Goal: Use online tool/utility: Utilize a website feature to perform a specific function

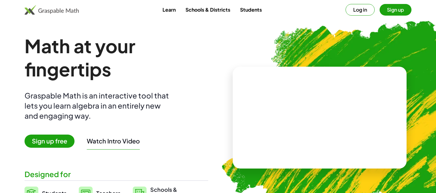
click at [361, 13] on button "Log in" at bounding box center [359, 10] width 29 height 12
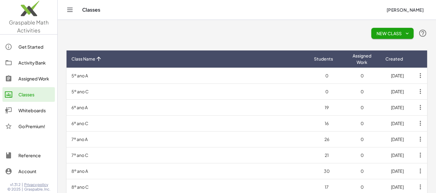
click at [26, 111] on div "Whiteboards" at bounding box center [35, 110] width 34 height 7
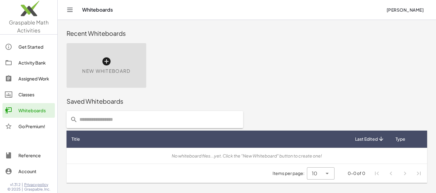
click at [112, 65] on div "New Whiteboard" at bounding box center [106, 65] width 80 height 45
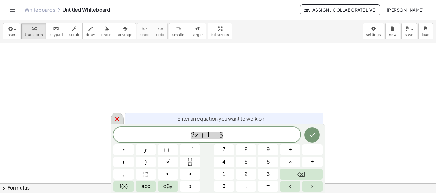
click at [116, 119] on icon at bounding box center [117, 119] width 4 height 4
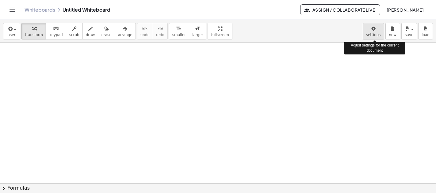
click at [379, 32] on body "Graspable Math Activities Get Started Activity Bank Assigned Work Classes White…" at bounding box center [218, 96] width 436 height 193
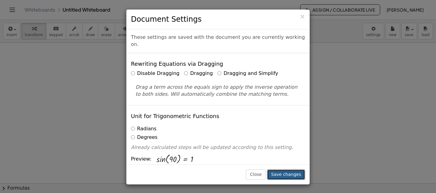
click at [280, 175] on button "Save changes" at bounding box center [286, 175] width 38 height 10
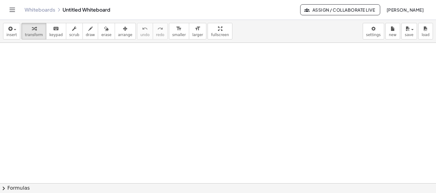
click at [388, 11] on span "[PERSON_NAME]" at bounding box center [404, 10] width 37 height 6
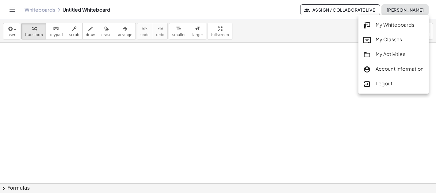
click at [321, 59] on div at bounding box center [218, 183] width 436 height 281
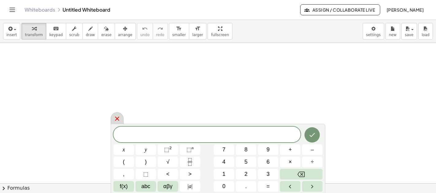
click at [117, 119] on icon at bounding box center [117, 119] width 4 height 4
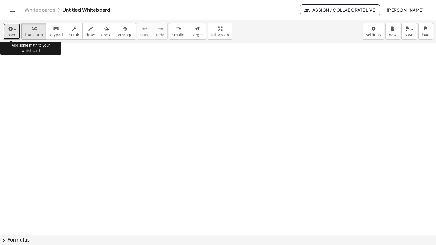
click at [13, 35] on span "insert" at bounding box center [11, 35] width 10 height 4
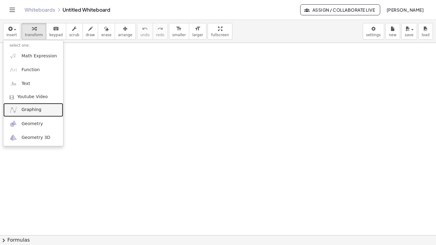
click at [28, 109] on span "Graphing" at bounding box center [31, 110] width 20 height 6
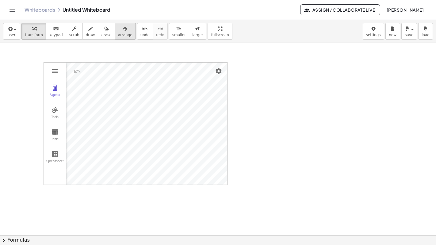
click at [120, 34] on span "arrange" at bounding box center [125, 35] width 14 height 4
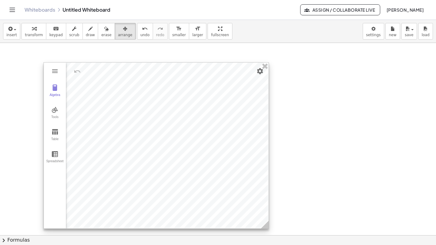
drag, startPoint x: 223, startPoint y: 179, endPoint x: 265, endPoint y: 223, distance: 60.7
click at [265, 193] on circle at bounding box center [265, 225] width 11 height 11
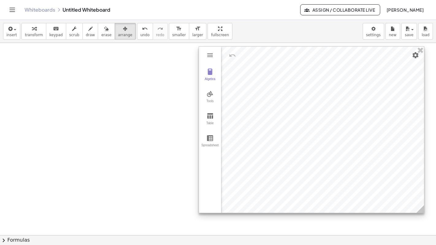
drag, startPoint x: 235, startPoint y: 197, endPoint x: 390, endPoint y: 181, distance: 155.8
click at [390, 181] on div at bounding box center [311, 130] width 225 height 166
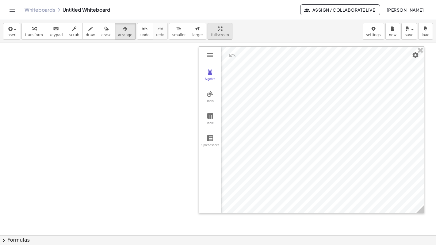
click at [211, 33] on span "fullscreen" at bounding box center [220, 35] width 18 height 4
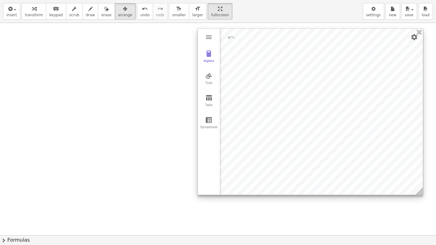
click at [309, 125] on div at bounding box center [310, 111] width 225 height 166
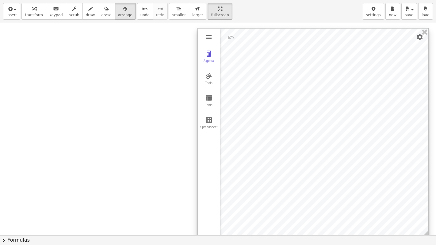
drag, startPoint x: 415, startPoint y: 192, endPoint x: 421, endPoint y: 235, distance: 43.8
click at [421, 193] on div "insert select one: Math Expression Function Text Youtube Video Graphing Geometr…" at bounding box center [218, 122] width 436 height 245
click at [416, 38] on img "Settings" at bounding box center [419, 36] width 7 height 7
click at [371, 88] on li "Settings" at bounding box center [384, 90] width 78 height 10
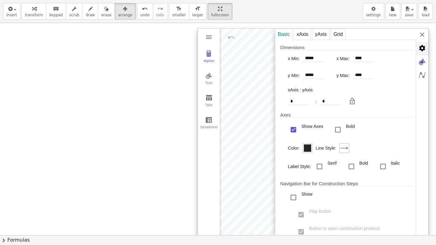
click at [421, 52] on img "Advanced" at bounding box center [422, 48] width 12 height 12
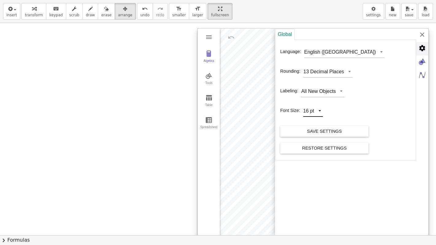
click at [319, 109] on div "Algebra Tools Table Spreadsheet GeoGebra Graphing Calculator Basic Tools Move P…" at bounding box center [312, 133] width 231 height 210
click at [315, 157] on li "32 pt" at bounding box center [316, 161] width 26 height 10
click at [421, 35] on img "Graphing Calculator" at bounding box center [422, 34] width 12 height 12
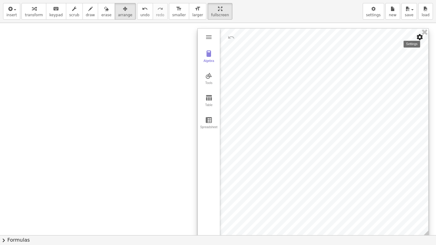
click at [418, 39] on img "Settings" at bounding box center [419, 36] width 7 height 7
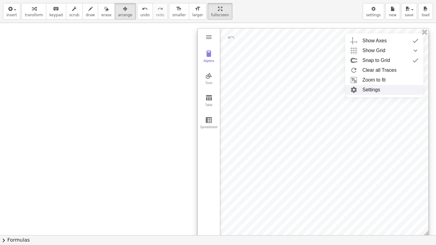
click at [373, 88] on li "Settings" at bounding box center [384, 90] width 78 height 10
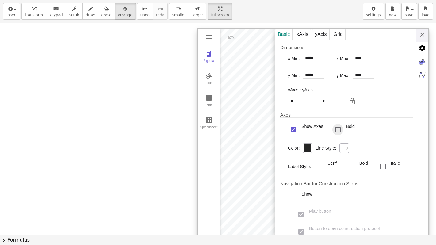
click at [338, 129] on div "Bold" at bounding box center [337, 129] width 11 height 11
click at [304, 37] on div "xAxis" at bounding box center [301, 34] width 17 height 11
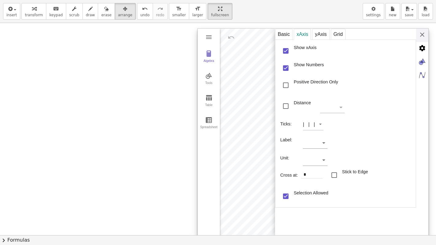
click at [336, 107] on div "Graphing Calculator" at bounding box center [332, 107] width 25 height 11
click at [327, 144] on div "Label:" at bounding box center [346, 139] width 133 height 17
click at [309, 167] on li "x" at bounding box center [312, 165] width 19 height 10
type input "*"
click at [317, 33] on div "yAxis" at bounding box center [320, 34] width 17 height 11
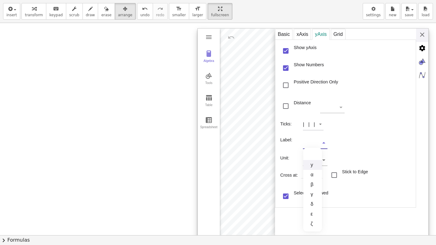
click at [311, 164] on li "y" at bounding box center [312, 165] width 19 height 10
type input "*"
click at [421, 36] on img "Graphing Calculator" at bounding box center [422, 34] width 12 height 12
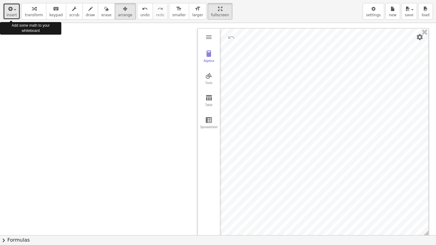
click at [15, 17] on span "insert" at bounding box center [11, 15] width 10 height 4
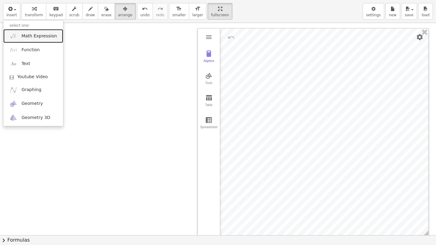
click at [29, 40] on link "Math Expression" at bounding box center [33, 36] width 60 height 14
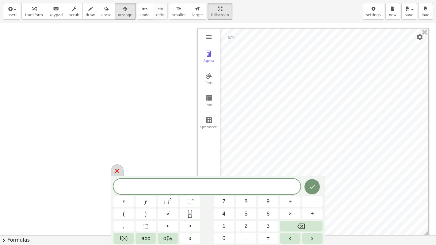
click at [119, 173] on icon at bounding box center [116, 170] width 7 height 7
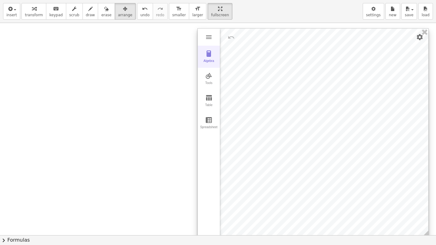
click at [210, 53] on img "Graphing Calculator" at bounding box center [208, 53] width 7 height 7
click at [236, 84] on div "Input…" at bounding box center [235, 108] width 30 height 160
drag, startPoint x: 253, startPoint y: 135, endPoint x: 331, endPoint y: 129, distance: 78.6
click at [331, 129] on div "Graphing Calculator" at bounding box center [330, 132] width 5 height 209
click at [272, 43] on div "Input…" at bounding box center [274, 40] width 109 height 24
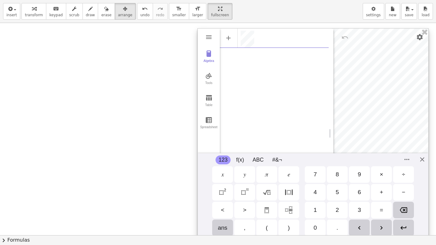
scroll to position [3, 0]
click at [421, 162] on div "Algebra Tools Table Spreadsheet A = (-5, -1) GeoGebra Graphing Calculator Basic…" at bounding box center [312, 133] width 231 height 210
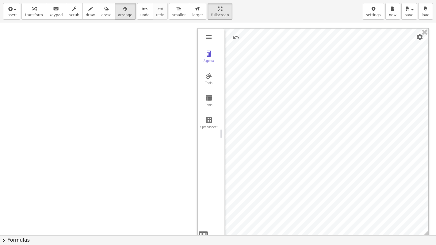
drag, startPoint x: 329, startPoint y: 133, endPoint x: 191, endPoint y: 146, distance: 138.1
click at [191, 146] on div "Algebra Tools Table Spreadsheet A = (-5, -1) Input… GeoGebra Graphing Calculato…" at bounding box center [218, 235] width 436 height 424
click at [204, 57] on button "Algebra" at bounding box center [209, 57] width 22 height 22
drag, startPoint x: 316, startPoint y: 130, endPoint x: 192, endPoint y: 182, distance: 135.0
click at [192, 182] on div "Algebra Tools Table Spreadsheet A = (-5, -1) B = (6, 2) Input… GeoGebra Graphin…" at bounding box center [218, 235] width 436 height 424
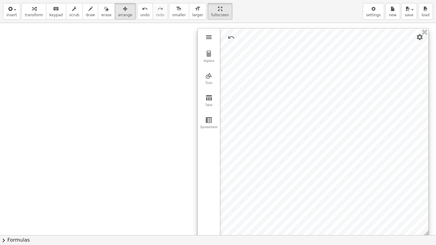
click at [209, 38] on img "Graphing Calculator" at bounding box center [208, 36] width 7 height 7
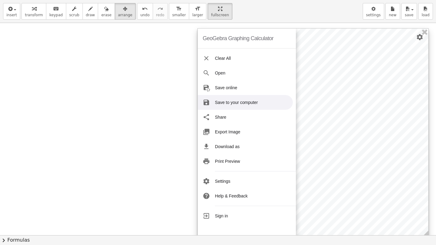
click at [297, 100] on div at bounding box center [313, 132] width 230 height 209
click at [305, 107] on div at bounding box center [313, 132] width 230 height 209
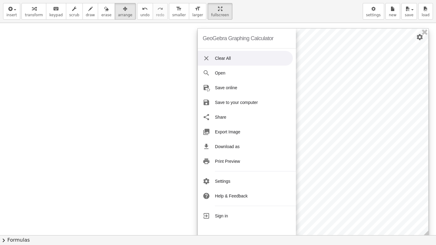
click at [229, 53] on li "Clear All" at bounding box center [245, 58] width 95 height 15
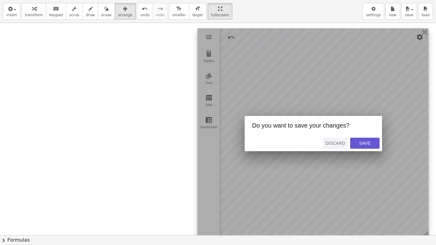
click at [340, 145] on div "Discard" at bounding box center [335, 143] width 20 height 5
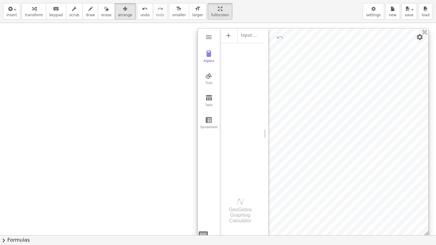
click at [238, 193] on div "GeoGebra Graphing Calculator" at bounding box center [240, 215] width 41 height 17
drag, startPoint x: 241, startPoint y: 204, endPoint x: 270, endPoint y: 140, distance: 70.2
click at [270, 140] on div "GeoGebra Graphing Calculator Clear All Open Save online Save to your computer S…" at bounding box center [312, 133] width 231 height 210
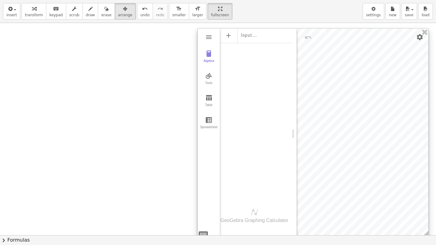
drag, startPoint x: 266, startPoint y: 134, endPoint x: 294, endPoint y: 139, distance: 28.5
click at [294, 139] on div "Graphing Calculator" at bounding box center [294, 133] width 5 height 210
click at [209, 78] on img "Graphing Calculator" at bounding box center [208, 75] width 7 height 7
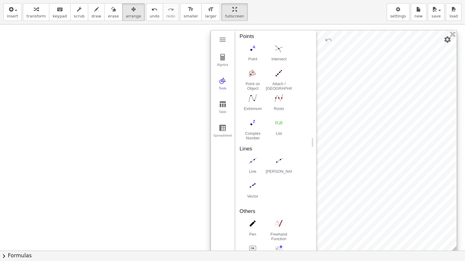
scroll to position [228, 0]
click at [235, 149] on img "Line. Select two points or positions" at bounding box center [237, 149] width 25 height 10
click at [239, 152] on img "Line. Select two points or positions" at bounding box center [237, 149] width 25 height 10
click at [323, 104] on div at bounding box center [313, 132] width 230 height 209
click at [333, 103] on div at bounding box center [313, 132] width 230 height 209
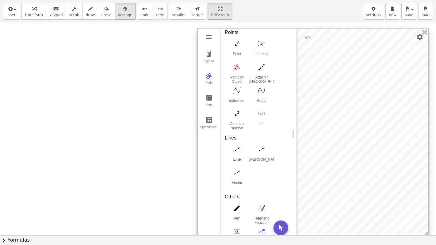
click at [333, 103] on div at bounding box center [313, 132] width 230 height 209
click at [278, 193] on img "Move. Drag or select object" at bounding box center [280, 227] width 15 height 15
click at [241, 156] on button "Line" at bounding box center [237, 155] width 25 height 22
click at [344, 123] on div at bounding box center [313, 132] width 230 height 209
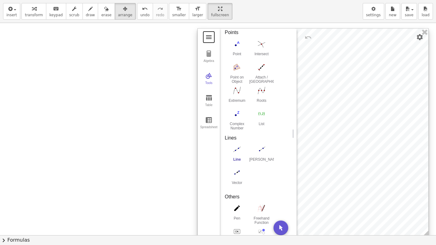
click at [204, 36] on button "Graphing Calculator" at bounding box center [208, 37] width 11 height 11
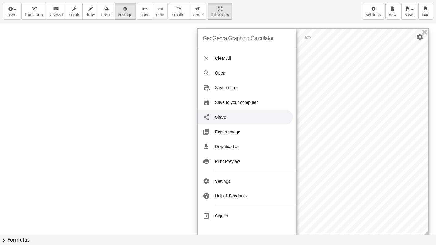
click at [314, 127] on div at bounding box center [313, 132] width 230 height 209
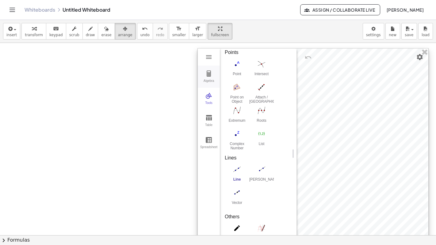
click at [210, 73] on img "Graphing Calculator" at bounding box center [208, 73] width 7 height 7
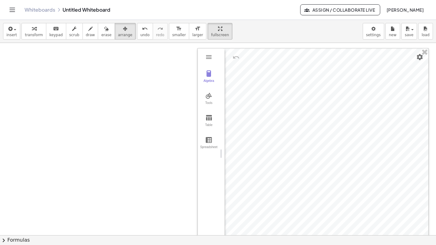
drag, startPoint x: 292, startPoint y: 158, endPoint x: 203, endPoint y: 160, distance: 89.1
click at [17, 31] on button "insert" at bounding box center [11, 31] width 17 height 17
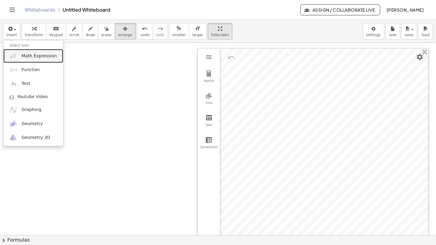
click at [20, 56] on link "Math Expression" at bounding box center [33, 56] width 60 height 14
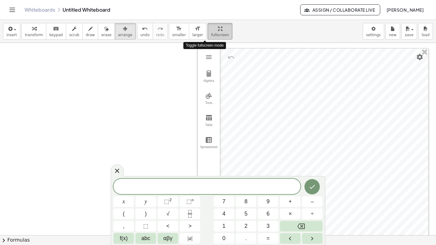
click at [218, 27] on icon "button" at bounding box center [220, 28] width 4 height 7
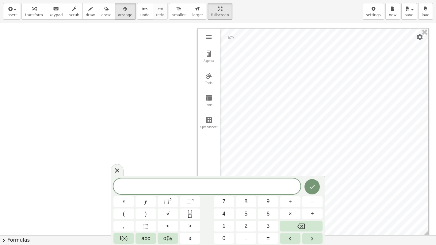
click at [206, 189] on span at bounding box center [206, 186] width 187 height 9
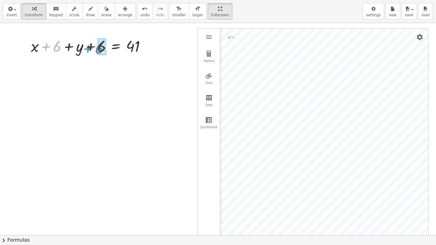
drag, startPoint x: 60, startPoint y: 49, endPoint x: 102, endPoint y: 51, distance: 42.0
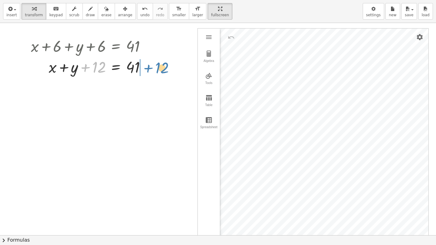
drag, startPoint x: 98, startPoint y: 65, endPoint x: 160, endPoint y: 66, distance: 62.8
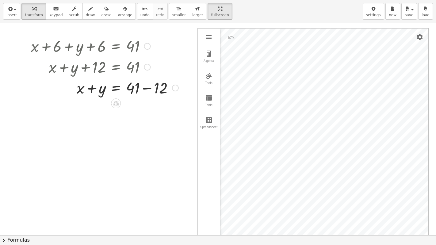
click at [144, 89] on div at bounding box center [104, 87] width 153 height 21
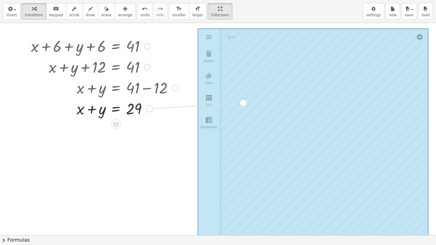
drag, startPoint x: 150, startPoint y: 109, endPoint x: 247, endPoint y: 104, distance: 96.9
drag, startPoint x: 149, startPoint y: 109, endPoint x: 350, endPoint y: 144, distance: 203.5
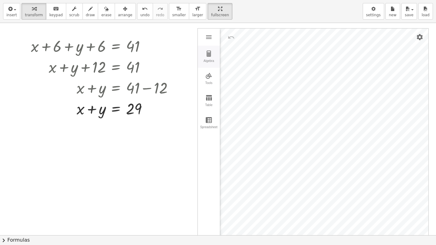
click at [214, 55] on button "Algebra" at bounding box center [209, 57] width 22 height 22
click at [308, 49] on img "Options" at bounding box center [306, 50] width 7 height 7
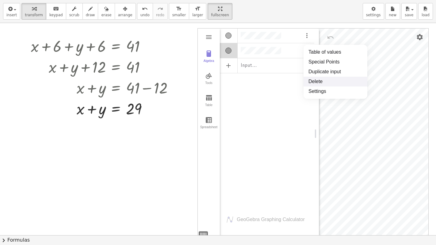
click at [323, 79] on li "Delete" at bounding box center [335, 82] width 64 height 10
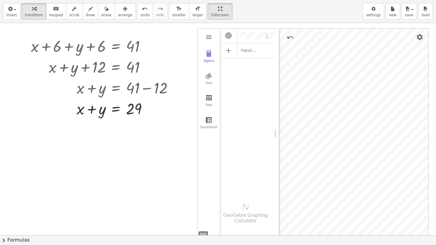
drag, startPoint x: 315, startPoint y: 127, endPoint x: 275, endPoint y: 122, distance: 40.4
click at [275, 122] on div "Graphing Calculator" at bounding box center [276, 133] width 5 height 210
drag, startPoint x: 276, startPoint y: 133, endPoint x: 151, endPoint y: 138, distance: 125.1
click at [151, 138] on div "GeoGebra Graphing Calculator Clear All Open Save online Save to your computer S…" at bounding box center [218, 235] width 436 height 424
click at [202, 193] on div "Algebra Tools Table Spreadsheet Input… GeoGebra Graphing Calculator Basic Tools…" at bounding box center [313, 133] width 230 height 210
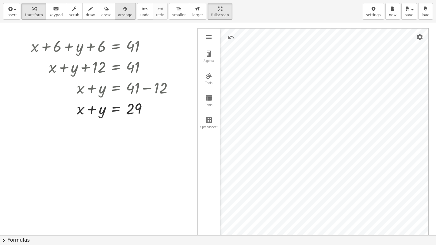
click at [118, 13] on span "arrange" at bounding box center [125, 15] width 14 height 4
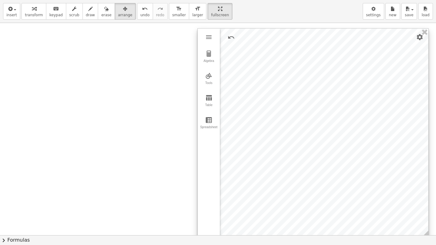
click at [256, 55] on div at bounding box center [313, 132] width 230 height 209
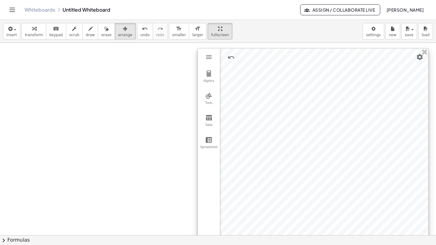
click at [243, 66] on div at bounding box center [313, 152] width 230 height 209
click at [213, 70] on button "Algebra" at bounding box center [209, 77] width 22 height 22
click at [309, 55] on img "Options" at bounding box center [306, 55] width 7 height 7
click at [319, 83] on li "Delete" at bounding box center [335, 86] width 64 height 10
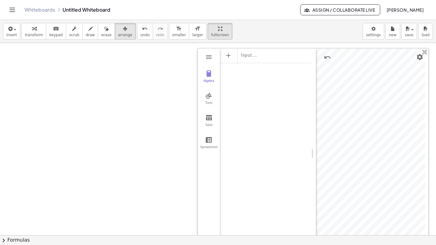
drag, startPoint x: 315, startPoint y: 138, endPoint x: 181, endPoint y: 153, distance: 135.0
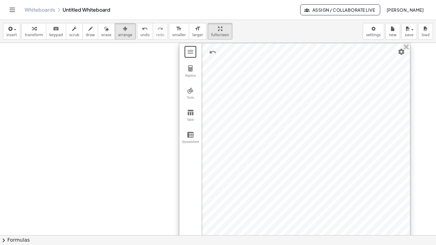
drag, startPoint x: 371, startPoint y: 180, endPoint x: 354, endPoint y: 164, distance: 23.0
click at [354, 164] on div at bounding box center [294, 147] width 230 height 209
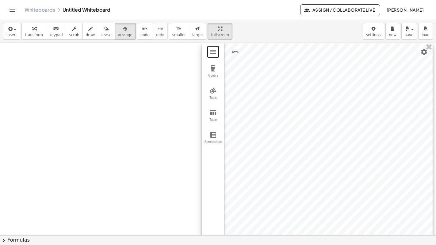
drag, startPoint x: 333, startPoint y: 98, endPoint x: 351, endPoint y: 94, distance: 18.4
click at [351, 94] on div at bounding box center [317, 147] width 230 height 209
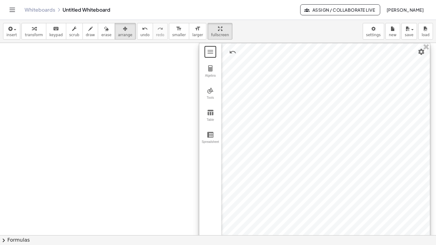
click at [351, 94] on div at bounding box center [314, 147] width 230 height 209
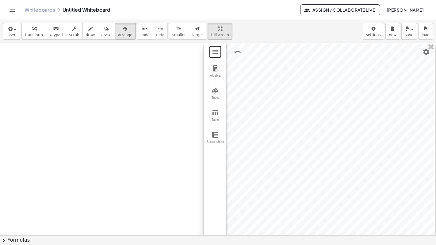
drag, startPoint x: 351, startPoint y: 94, endPoint x: 356, endPoint y: 89, distance: 7.2
click at [356, 89] on div at bounding box center [319, 147] width 230 height 209
click at [303, 111] on div at bounding box center [319, 147] width 230 height 209
drag, startPoint x: 303, startPoint y: 111, endPoint x: 302, endPoint y: 108, distance: 3.6
click at [302, 108] on div at bounding box center [318, 147] width 230 height 209
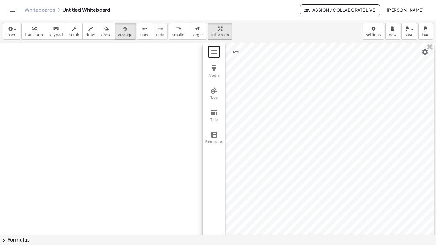
click at [246, 159] on div at bounding box center [318, 147] width 230 height 209
click at [210, 71] on img "Graphing Calculator" at bounding box center [213, 68] width 7 height 7
drag, startPoint x: 323, startPoint y: 147, endPoint x: 230, endPoint y: 161, distance: 94.2
drag, startPoint x: 270, startPoint y: 161, endPoint x: 271, endPoint y: 154, distance: 7.3
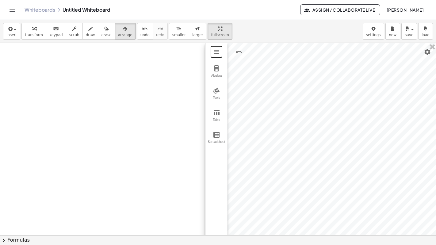
click at [271, 154] on div at bounding box center [320, 147] width 230 height 209
click at [262, 151] on div at bounding box center [320, 147] width 230 height 209
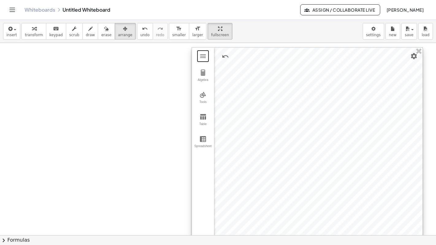
drag, startPoint x: 262, startPoint y: 151, endPoint x: 250, endPoint y: 155, distance: 13.6
click at [250, 155] on div at bounding box center [307, 151] width 230 height 209
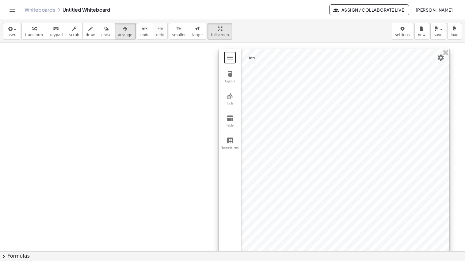
drag, startPoint x: 336, startPoint y: 118, endPoint x: 363, endPoint y: 120, distance: 27.0
click at [363, 120] on div at bounding box center [334, 153] width 230 height 209
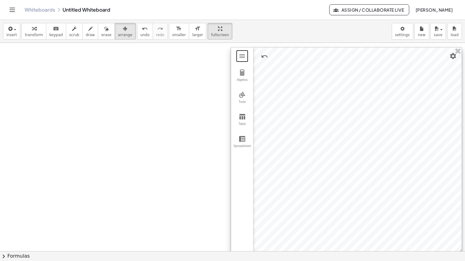
drag, startPoint x: 331, startPoint y: 124, endPoint x: 344, endPoint y: 122, distance: 13.0
click at [344, 122] on div at bounding box center [346, 151] width 230 height 209
click at [245, 73] on img "Graphing Calculator" at bounding box center [242, 71] width 7 height 7
click at [211, 34] on span "fullscreen" at bounding box center [220, 35] width 18 height 4
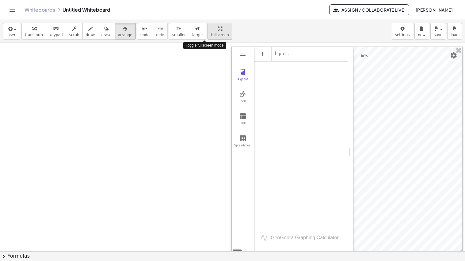
click at [211, 34] on span "fullscreen" at bounding box center [220, 35] width 18 height 4
drag, startPoint x: 350, startPoint y: 132, endPoint x: 258, endPoint y: 144, distance: 92.7
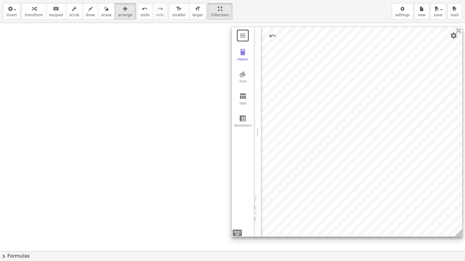
click at [258, 144] on div "Graphing Calculator" at bounding box center [258, 132] width 5 height 210
click at [295, 152] on div at bounding box center [347, 131] width 230 height 209
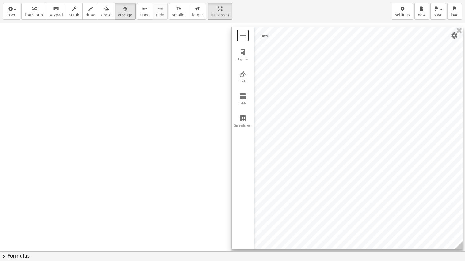
drag, startPoint x: 459, startPoint y: 235, endPoint x: 459, endPoint y: 247, distance: 12.3
click at [421, 193] on icon at bounding box center [459, 245] width 8 height 8
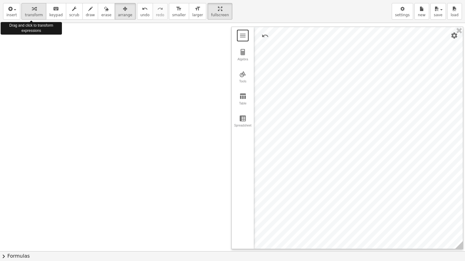
click at [32, 12] on icon "button" at bounding box center [34, 8] width 4 height 7
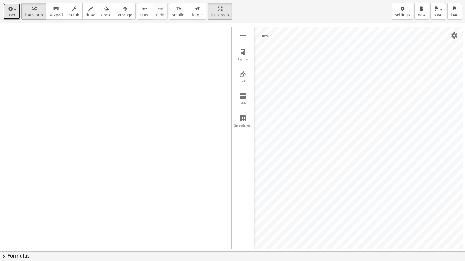
click at [15, 17] on button "insert" at bounding box center [11, 11] width 17 height 17
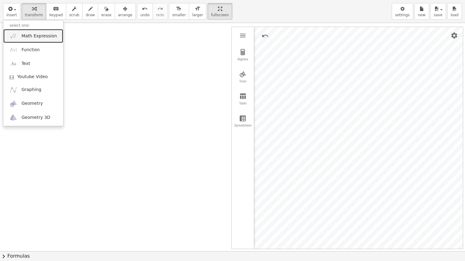
click at [23, 38] on span "Math Expression" at bounding box center [38, 36] width 35 height 6
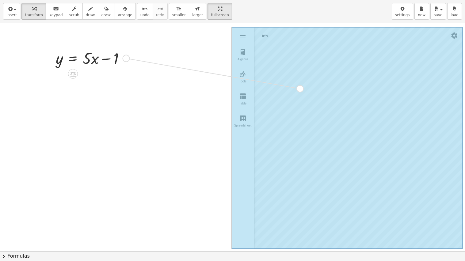
drag, startPoint x: 124, startPoint y: 61, endPoint x: 298, endPoint y: 91, distance: 176.3
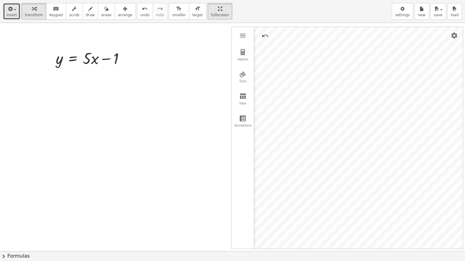
click at [9, 8] on icon "button" at bounding box center [10, 8] width 6 height 7
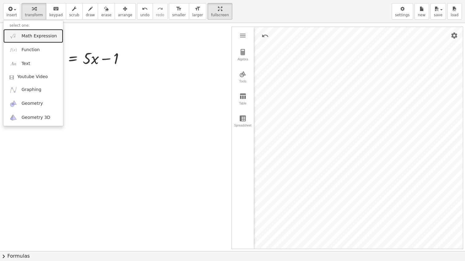
click at [16, 35] on img at bounding box center [13, 36] width 8 height 8
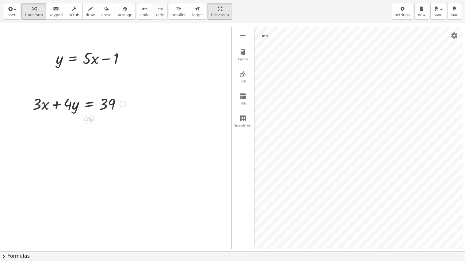
click at [122, 105] on div at bounding box center [122, 104] width 7 height 7
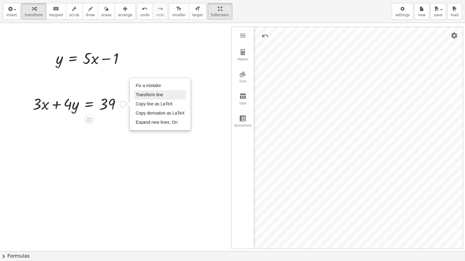
click at [149, 93] on span "Transform line" at bounding box center [149, 94] width 27 height 5
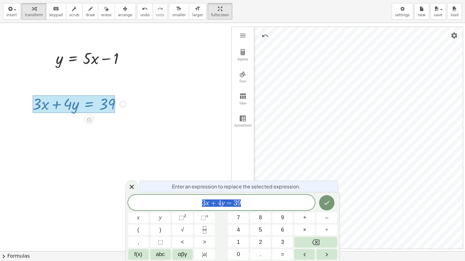
click at [244, 193] on span "3 x + 4 y = 3 9" at bounding box center [221, 203] width 187 height 9
click at [323, 193] on icon "Done" at bounding box center [326, 202] width 7 height 7
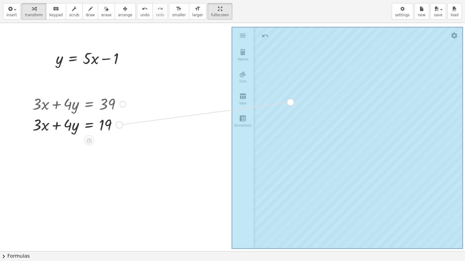
drag, startPoint x: 117, startPoint y: 127, endPoint x: 288, endPoint y: 104, distance: 172.4
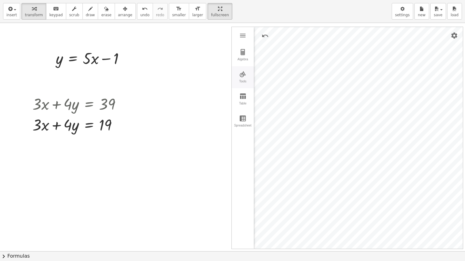
click at [241, 76] on img "Graphing Calculator" at bounding box center [242, 73] width 7 height 7
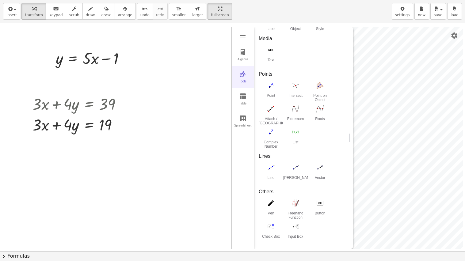
scroll to position [138, 0]
click at [274, 86] on img "Point. Select position or line, function, or curve" at bounding box center [270, 86] width 25 height 10
click at [293, 89] on img "Intersect. Select intersection or two objects successively" at bounding box center [295, 86] width 25 height 10
click at [242, 59] on div "Algebra" at bounding box center [243, 62] width 20 height 9
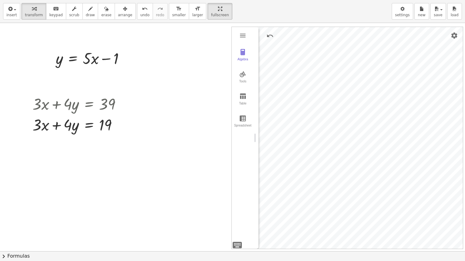
drag, startPoint x: 349, startPoint y: 136, endPoint x: 251, endPoint y: 144, distance: 97.7
click at [251, 144] on div "Algebra Tools Table Spreadsheet (1, 4) Input… GeoGebra Graphing Calculator Basi…" at bounding box center [347, 138] width 231 height 222
click at [246, 51] on img "Graphing Calculator" at bounding box center [242, 51] width 7 height 7
click at [342, 34] on img "Options" at bounding box center [340, 33] width 7 height 7
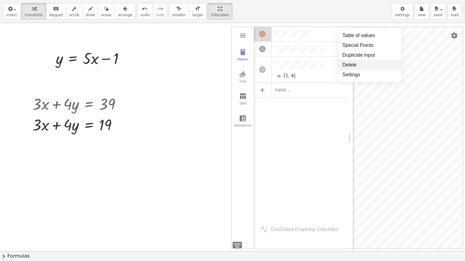
click at [343, 63] on li "Delete" at bounding box center [369, 65] width 64 height 10
click at [342, 33] on img "Options" at bounding box center [340, 33] width 7 height 7
click at [343, 66] on li "Delete" at bounding box center [369, 65] width 64 height 10
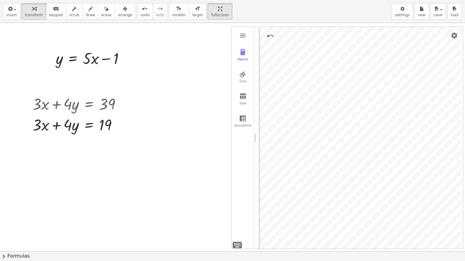
drag, startPoint x: 350, startPoint y: 133, endPoint x: 256, endPoint y: 142, distance: 94.5
click at [256, 142] on div "Graphing Calculator" at bounding box center [256, 138] width 5 height 222
click at [123, 58] on div at bounding box center [126, 58] width 7 height 7
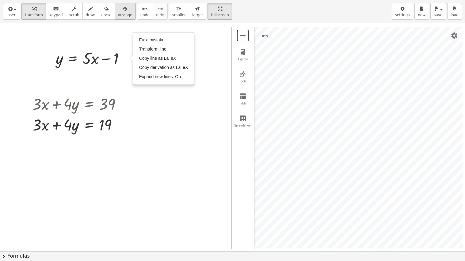
click at [118, 15] on span "arrange" at bounding box center [125, 15] width 14 height 4
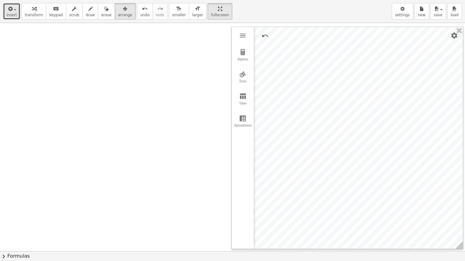
click at [11, 10] on icon "button" at bounding box center [10, 8] width 6 height 7
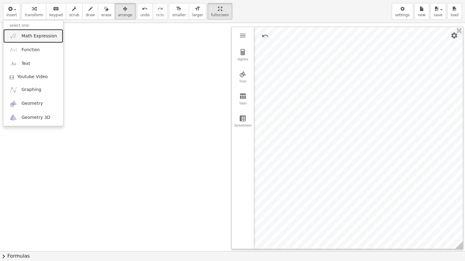
click at [16, 35] on img at bounding box center [13, 36] width 8 height 8
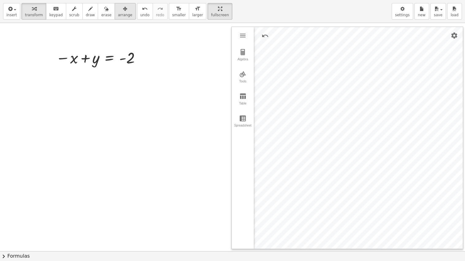
click at [115, 17] on button "arrange" at bounding box center [125, 11] width 21 height 17
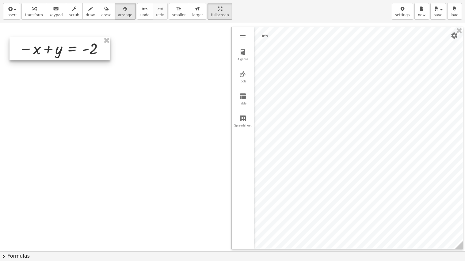
drag, startPoint x: 100, startPoint y: 53, endPoint x: 64, endPoint y: 43, distance: 37.6
click at [64, 43] on div at bounding box center [59, 48] width 101 height 23
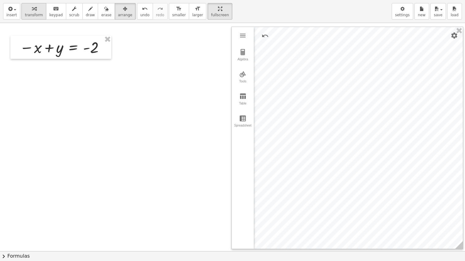
click at [33, 15] on span "transform" at bounding box center [34, 15] width 18 height 4
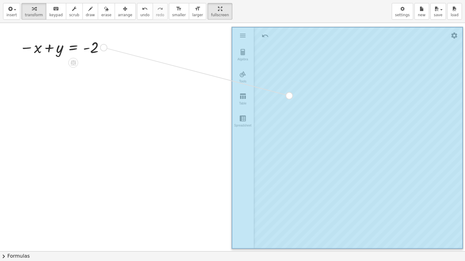
drag, startPoint x: 101, startPoint y: 49, endPoint x: 307, endPoint y: 99, distance: 211.6
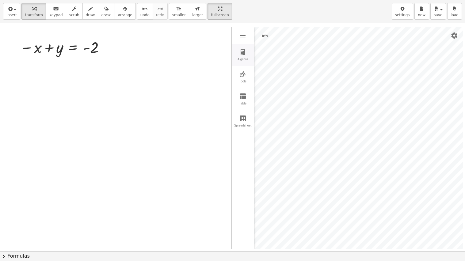
click at [245, 58] on div "Algebra" at bounding box center [243, 62] width 20 height 9
drag, startPoint x: 349, startPoint y: 137, endPoint x: 243, endPoint y: 141, distance: 105.7
click at [243, 141] on div "Algebra Tools Table Spreadsheet Input… GeoGebra Graphing Calculator Basic Tools…" at bounding box center [347, 138] width 231 height 222
click at [10, 14] on span "insert" at bounding box center [11, 15] width 10 height 4
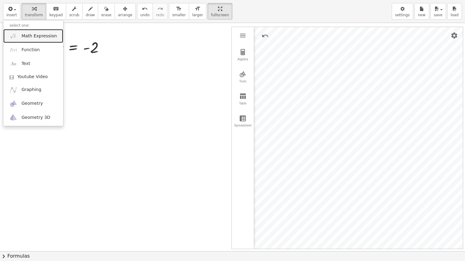
click at [15, 36] on img at bounding box center [13, 36] width 8 height 8
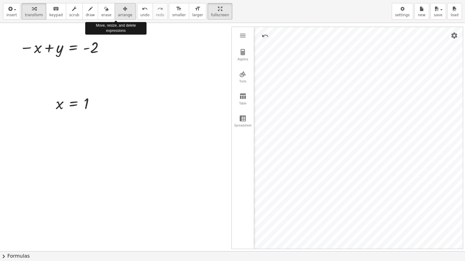
click at [118, 17] on span "arrange" at bounding box center [125, 15] width 14 height 4
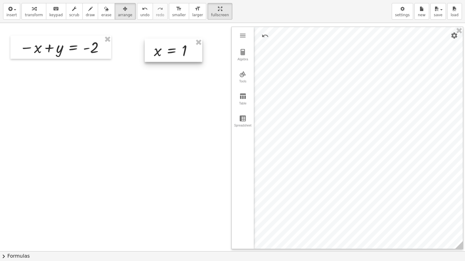
drag, startPoint x: 60, startPoint y: 109, endPoint x: 158, endPoint y: 56, distance: 111.4
click at [158, 56] on div at bounding box center [174, 50] width 58 height 23
click at [39, 7] on button "transform" at bounding box center [33, 11] width 25 height 17
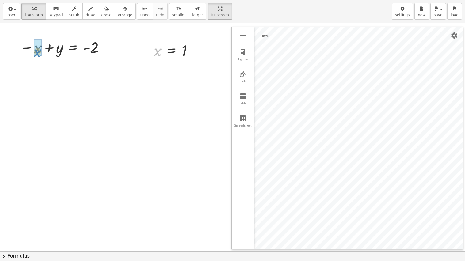
drag, startPoint x: 157, startPoint y: 54, endPoint x: 37, endPoint y: 55, distance: 120.1
drag, startPoint x: 39, startPoint y: 66, endPoint x: 117, endPoint y: 66, distance: 77.8
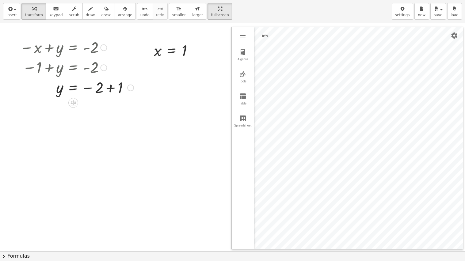
click at [109, 87] on div at bounding box center [77, 87] width 120 height 20
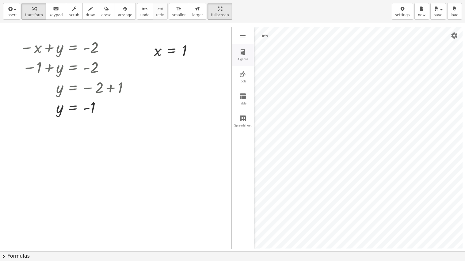
click at [235, 54] on button "Algebra" at bounding box center [243, 55] width 22 height 22
click at [292, 49] on div "Input…" at bounding box center [301, 49] width 94 height 14
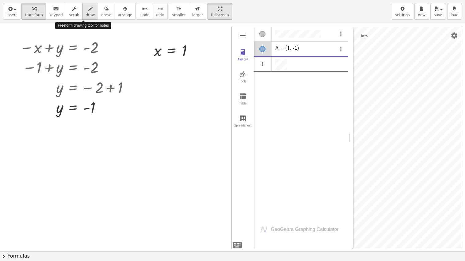
click at [86, 17] on span "draw" at bounding box center [90, 15] width 9 height 4
click at [75, 10] on button "scrub" at bounding box center [74, 11] width 17 height 17
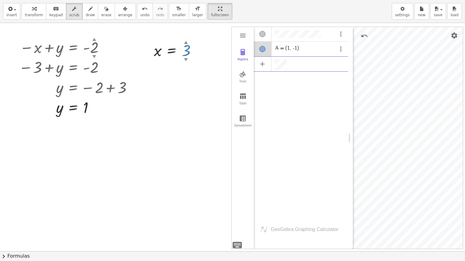
drag, startPoint x: 184, startPoint y: 50, endPoint x: 186, endPoint y: 42, distance: 8.5
click at [172, 51] on div "x = 3 ▲ ▼" at bounding box center [172, 51] width 0 height 0
drag, startPoint x: 183, startPoint y: 54, endPoint x: 183, endPoint y: 49, distance: 4.9
click at [183, 49] on div at bounding box center [177, 50] width 53 height 20
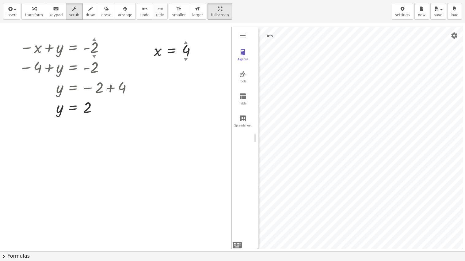
drag, startPoint x: 352, startPoint y: 136, endPoint x: 254, endPoint y: 153, distance: 99.2
click at [254, 153] on div "Graphing Calculator" at bounding box center [256, 138] width 5 height 222
click at [245, 58] on div "Algebra" at bounding box center [243, 62] width 20 height 9
drag, startPoint x: 349, startPoint y: 138, endPoint x: 254, endPoint y: 158, distance: 97.7
click at [254, 158] on div "Graphing Calculator" at bounding box center [256, 138] width 5 height 222
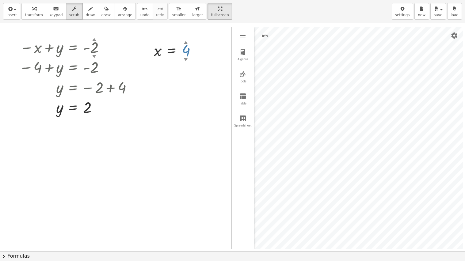
click at [188, 48] on div at bounding box center [177, 50] width 53 height 20
drag, startPoint x: 185, startPoint y: 48, endPoint x: 187, endPoint y: 68, distance: 20.3
click at [187, 68] on div "GeoGebra Graphing Calculator Clear All Open Save online Save to your computer S…" at bounding box center [232, 251] width 465 height 456
click at [244, 54] on img "Graphing Calculator" at bounding box center [242, 51] width 7 height 7
drag, startPoint x: 349, startPoint y: 137, endPoint x: 224, endPoint y: 168, distance: 129.5
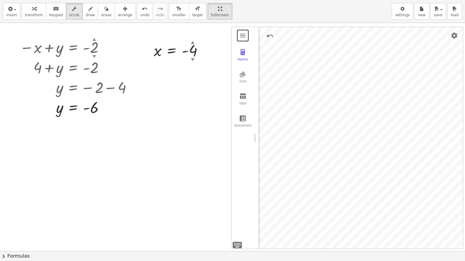
click at [224, 168] on div "GeoGebra Graphing Calculator Clear All Open Save online Save to your computer S…" at bounding box center [232, 251] width 465 height 456
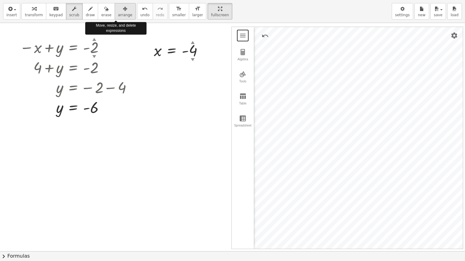
click at [118, 14] on span "arrange" at bounding box center [125, 15] width 14 height 4
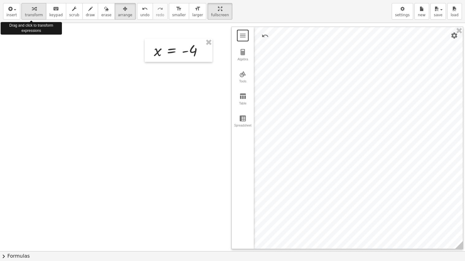
click at [26, 14] on span "transform" at bounding box center [34, 15] width 18 height 4
click at [13, 12] on span "button" at bounding box center [13, 9] width 1 height 4
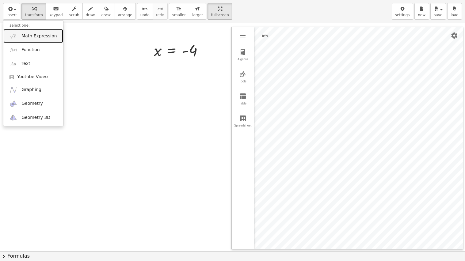
click at [19, 36] on link "Math Expression" at bounding box center [33, 36] width 60 height 14
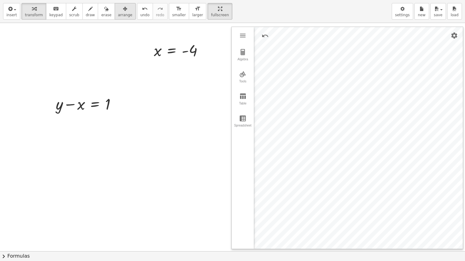
click at [122, 13] on span "arrange" at bounding box center [125, 15] width 14 height 4
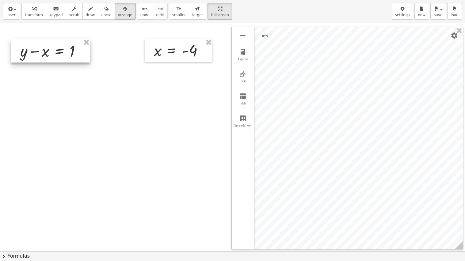
drag, startPoint x: 73, startPoint y: 103, endPoint x: 36, endPoint y: 50, distance: 64.1
click at [36, 50] on div at bounding box center [50, 51] width 79 height 24
click at [22, 7] on button "transform" at bounding box center [33, 11] width 25 height 17
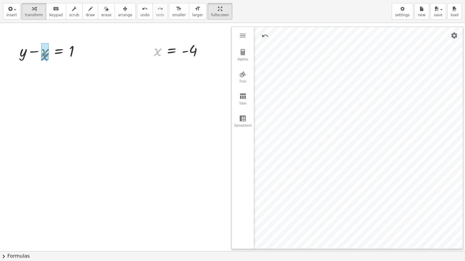
drag, startPoint x: 157, startPoint y: 55, endPoint x: 43, endPoint y: 59, distance: 114.0
drag, startPoint x: 43, startPoint y: 73, endPoint x: 88, endPoint y: 77, distance: 45.8
click at [82, 96] on div at bounding box center [63, 92] width 95 height 21
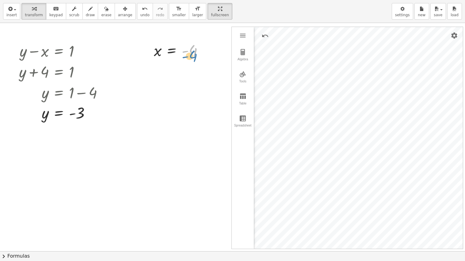
drag, startPoint x: 193, startPoint y: 46, endPoint x: 192, endPoint y: 51, distance: 4.9
click at [193, 51] on div at bounding box center [181, 50] width 60 height 20
click at [86, 14] on span "draw" at bounding box center [90, 15] width 9 height 4
click at [69, 13] on span "scrub" at bounding box center [74, 15] width 10 height 4
drag, startPoint x: 192, startPoint y: 53, endPoint x: 192, endPoint y: 46, distance: 7.1
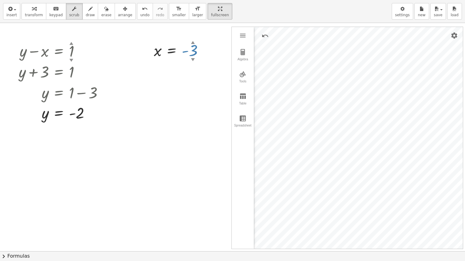
click at [192, 46] on div at bounding box center [181, 50] width 60 height 20
click at [10, 14] on span "insert" at bounding box center [11, 15] width 10 height 4
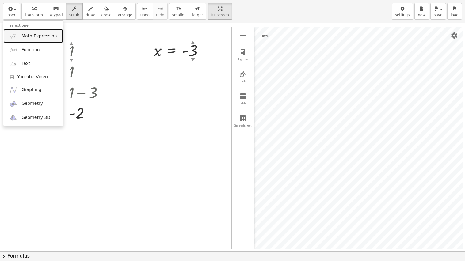
click at [20, 33] on link "Math Expression" at bounding box center [33, 36] width 60 height 14
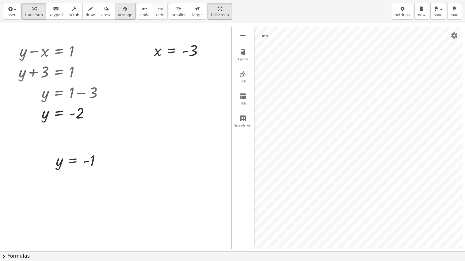
click at [118, 5] on div "button" at bounding box center [125, 8] width 14 height 7
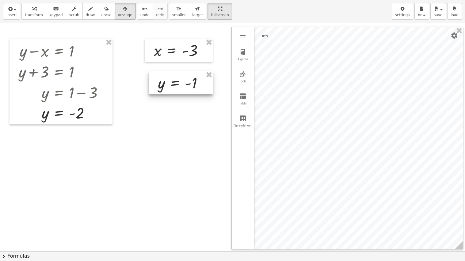
drag, startPoint x: 61, startPoint y: 163, endPoint x: 163, endPoint y: 86, distance: 127.8
click at [163, 86] on div at bounding box center [181, 82] width 64 height 23
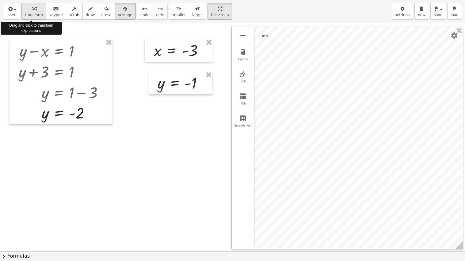
click at [33, 14] on span "transform" at bounding box center [34, 15] width 18 height 4
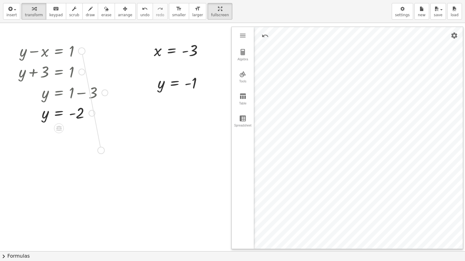
drag, startPoint x: 82, startPoint y: 52, endPoint x: 101, endPoint y: 152, distance: 101.1
click at [101, 152] on div "GeoGebra Graphing Calculator Clear All Open Save online Save to your computer S…" at bounding box center [232, 251] width 465 height 456
drag, startPoint x: 163, startPoint y: 82, endPoint x: 38, endPoint y: 144, distance: 139.2
drag, startPoint x: 35, startPoint y: 171, endPoint x: 105, endPoint y: 174, distance: 69.9
click at [95, 188] on div at bounding box center [69, 188] width 103 height 21
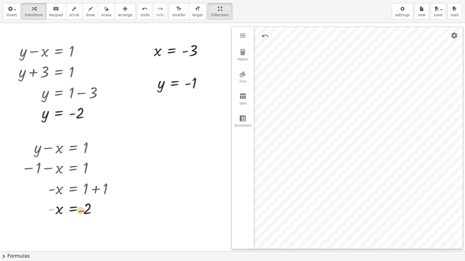
drag, startPoint x: 52, startPoint y: 212, endPoint x: 81, endPoint y: 213, distance: 29.7
click at [81, 193] on div at bounding box center [69, 208] width 103 height 20
drag, startPoint x: 52, startPoint y: 210, endPoint x: 88, endPoint y: 210, distance: 36.1
click at [88, 193] on div at bounding box center [69, 208] width 103 height 20
